Goal: Task Accomplishment & Management: Use online tool/utility

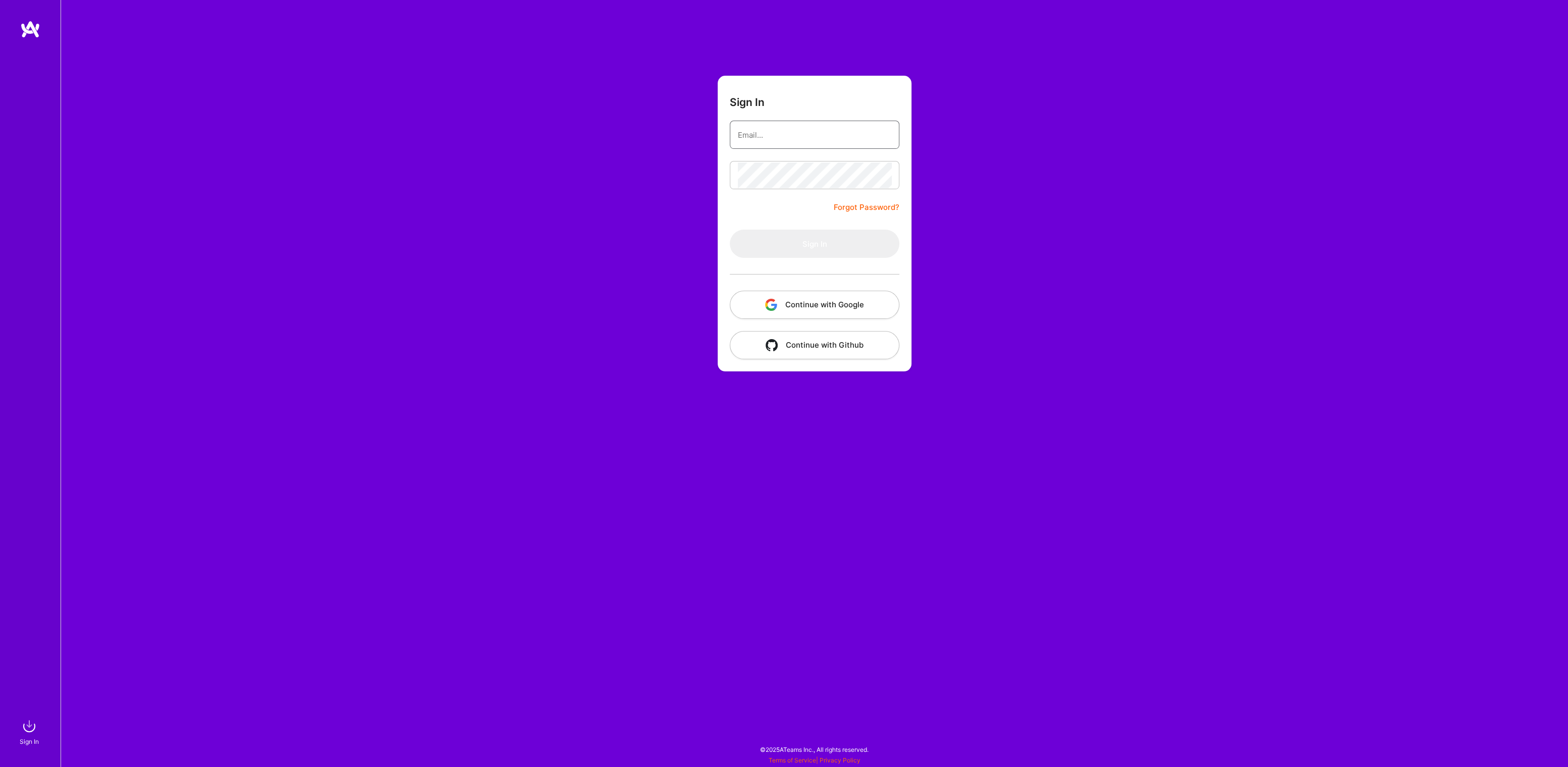
type input "[PERSON_NAME][EMAIL_ADDRESS][DOMAIN_NAME]"
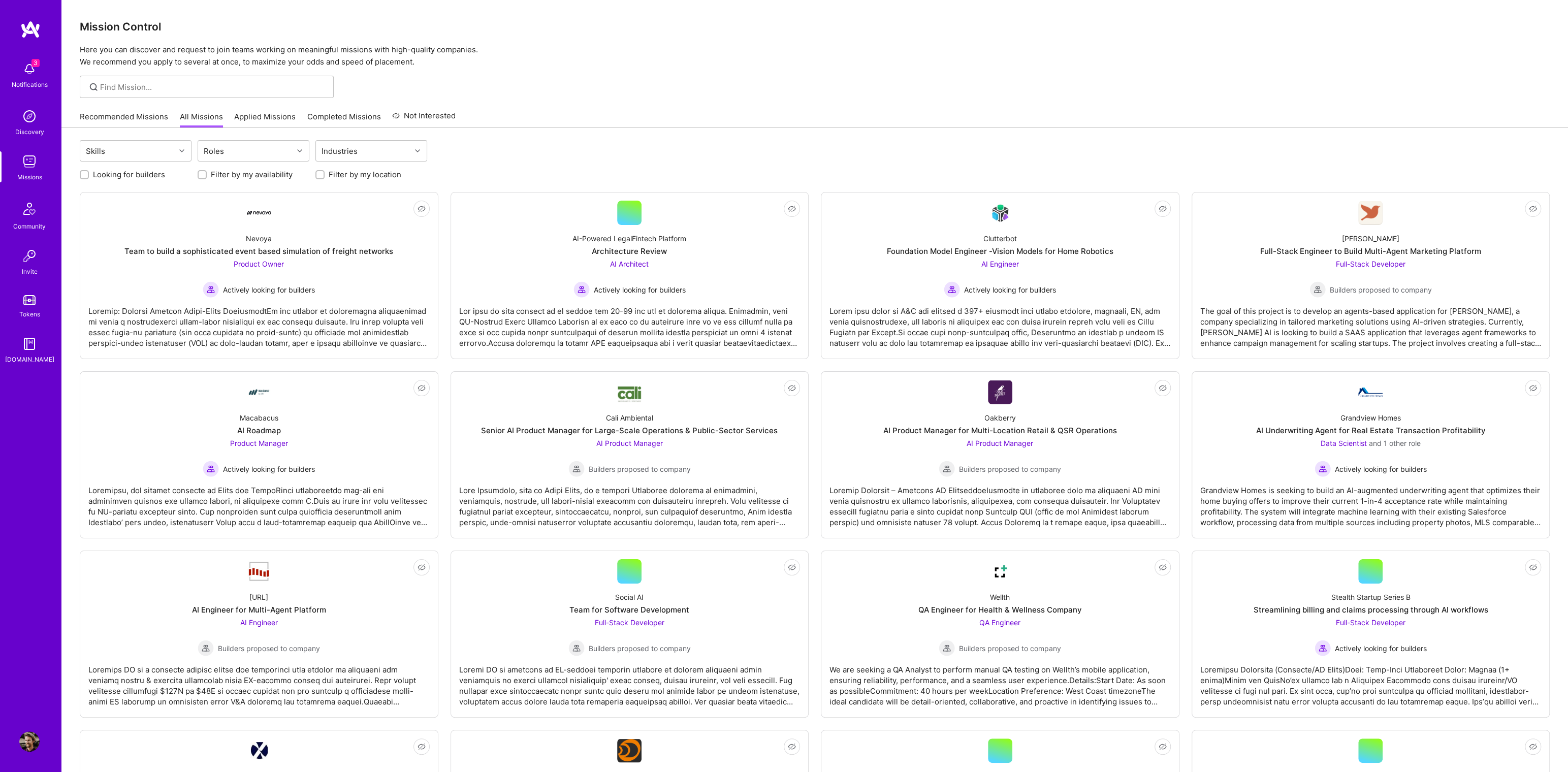
click at [155, 116] on link "Recommended Missions" at bounding box center [123, 119] width 88 height 17
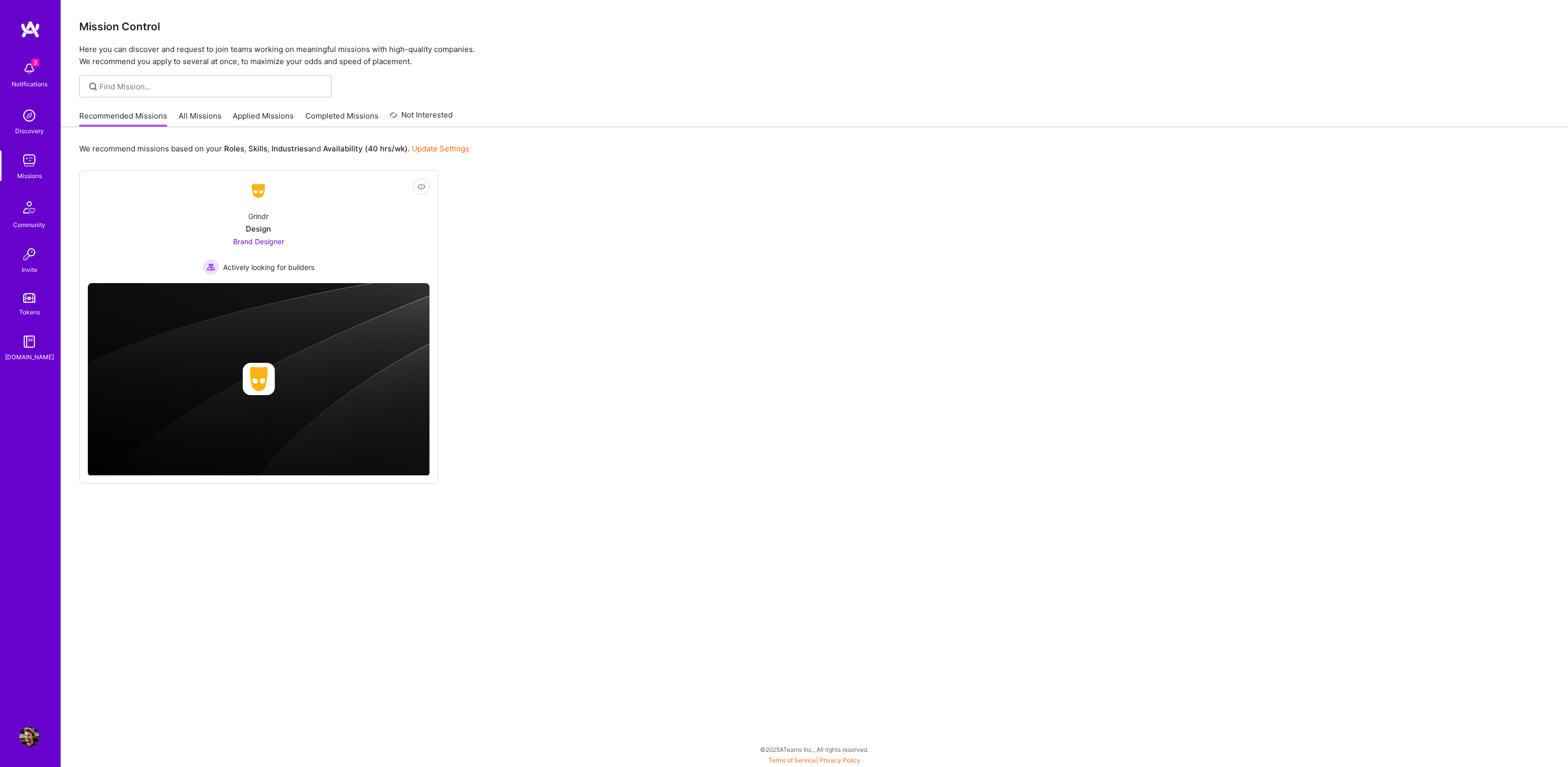
click at [35, 61] on span "3" at bounding box center [35, 62] width 8 height 8
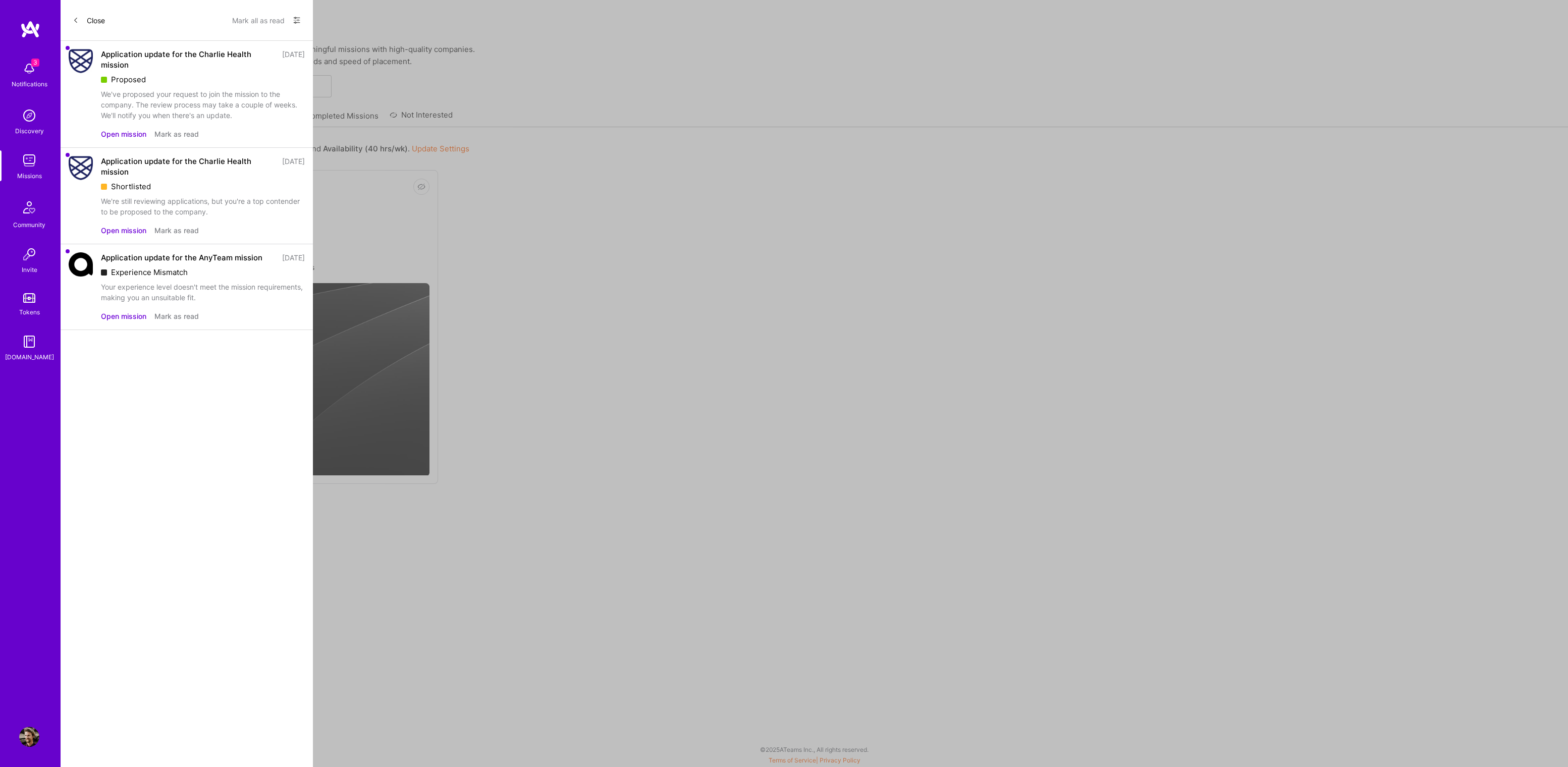
click at [129, 133] on button "Open mission" at bounding box center [124, 134] width 45 height 10
